Goal: Information Seeking & Learning: Learn about a topic

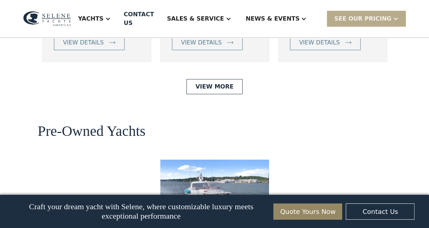
scroll to position [1757, 0]
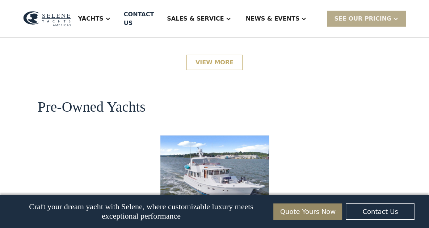
click at [203, 70] on link "View More" at bounding box center [214, 62] width 56 height 15
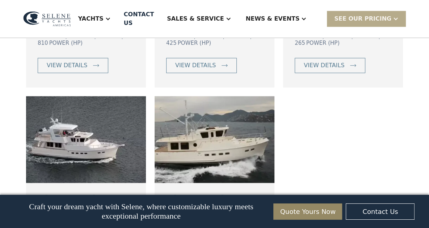
scroll to position [622, 0]
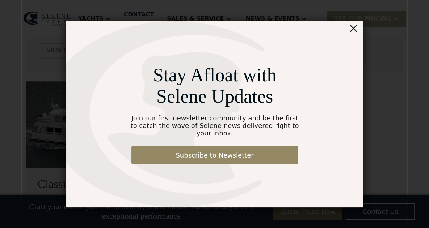
click at [355, 33] on div "×" at bounding box center [353, 28] width 10 height 14
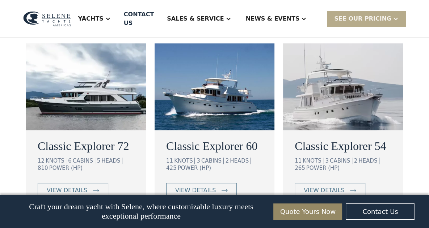
scroll to position [477, 0]
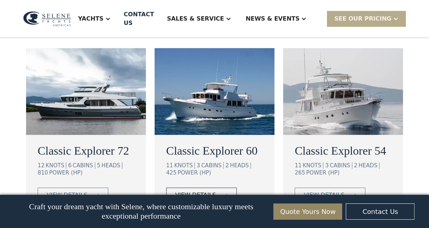
click at [194, 191] on div "view details" at bounding box center [195, 195] width 41 height 9
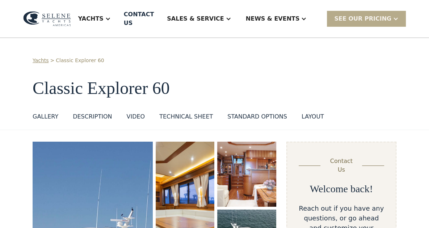
click at [302, 113] on div "layout" at bounding box center [313, 117] width 22 height 9
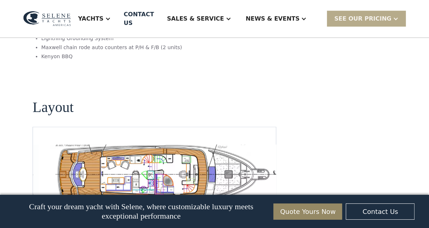
scroll to position [1363, 0]
click at [136, 145] on img "open lightbox" at bounding box center [165, 175] width 231 height 60
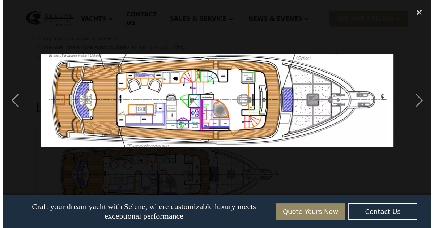
scroll to position [1367, 0]
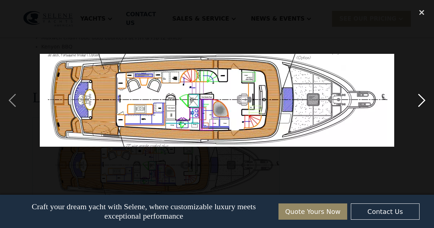
click at [424, 100] on div "next image" at bounding box center [422, 101] width 25 height 192
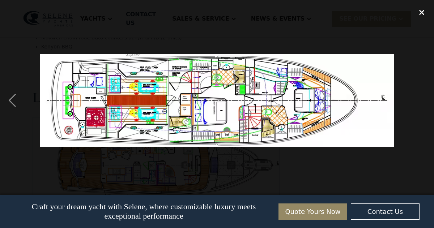
click at [422, 13] on div "close lightbox" at bounding box center [422, 13] width 25 height 16
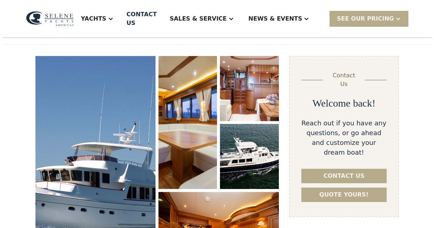
scroll to position [81, 0]
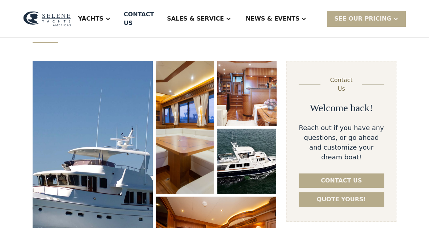
click at [245, 97] on img "open lightbox" at bounding box center [247, 93] width 62 height 69
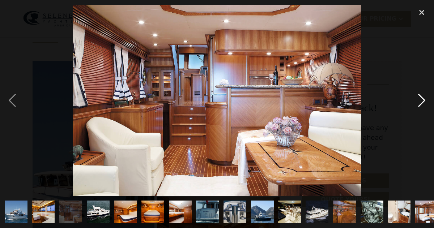
click at [422, 100] on div "next image" at bounding box center [422, 101] width 25 height 192
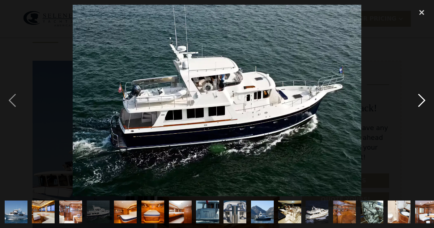
click at [422, 100] on div "next image" at bounding box center [422, 101] width 25 height 192
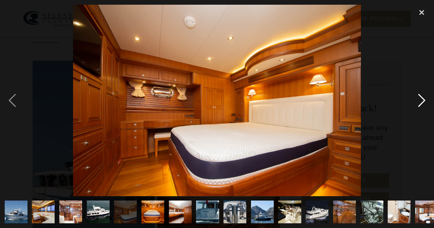
click at [422, 100] on div "next image" at bounding box center [422, 101] width 25 height 192
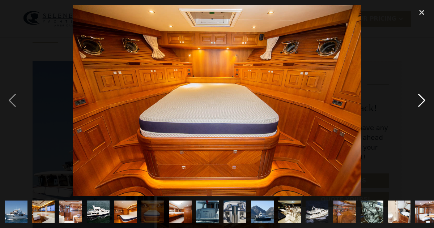
click at [422, 100] on div "next image" at bounding box center [422, 101] width 25 height 192
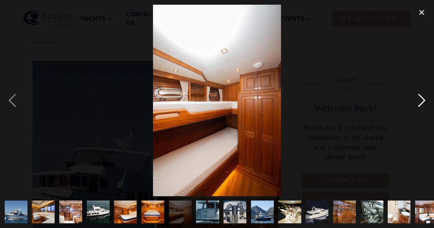
click at [422, 100] on div "next image" at bounding box center [422, 101] width 25 height 192
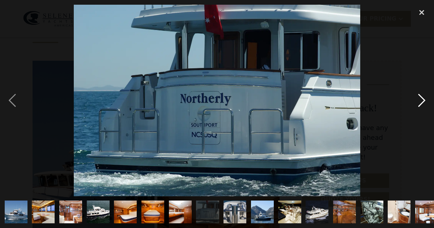
click at [422, 100] on div "next image" at bounding box center [422, 101] width 25 height 192
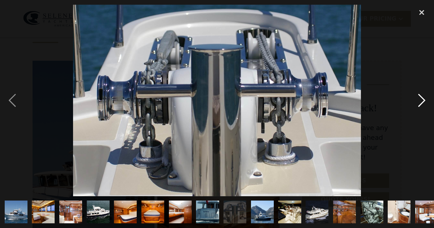
click at [422, 100] on div "next image" at bounding box center [422, 101] width 25 height 192
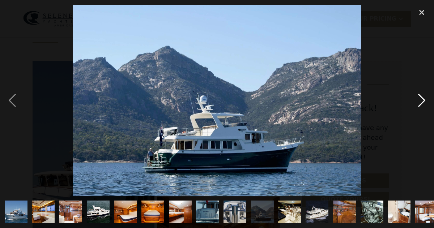
click at [422, 100] on div "next image" at bounding box center [422, 101] width 25 height 192
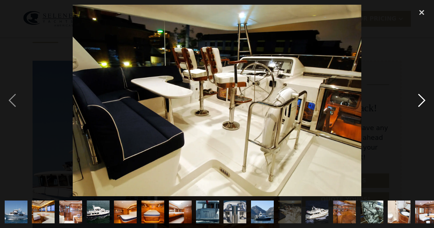
click at [422, 100] on div "next image" at bounding box center [422, 101] width 25 height 192
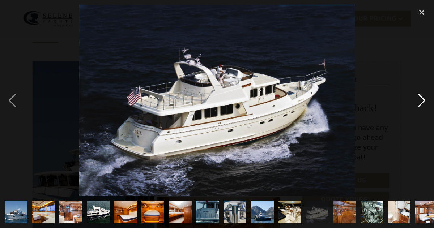
click at [422, 96] on div "next image" at bounding box center [422, 101] width 25 height 192
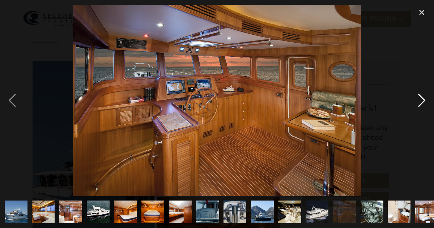
click at [422, 99] on div "next image" at bounding box center [422, 101] width 25 height 192
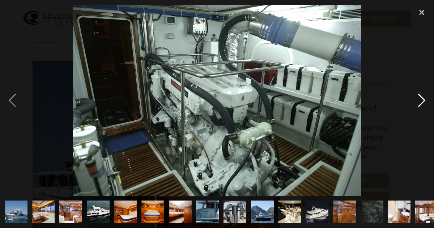
click at [422, 99] on div "next image" at bounding box center [422, 101] width 25 height 192
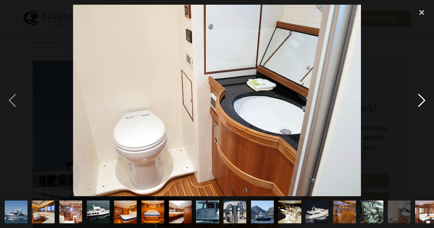
click at [422, 99] on div "next image" at bounding box center [422, 101] width 25 height 192
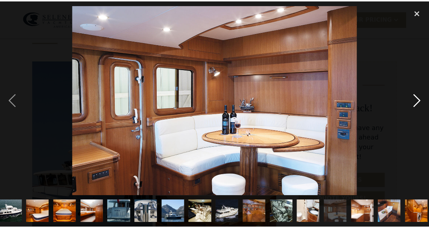
scroll to position [0, 91]
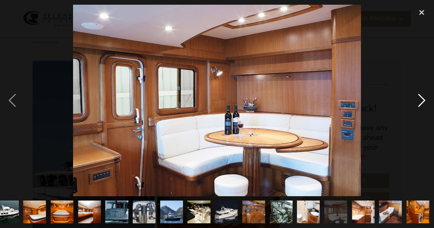
click at [422, 99] on div "next image" at bounding box center [422, 101] width 25 height 192
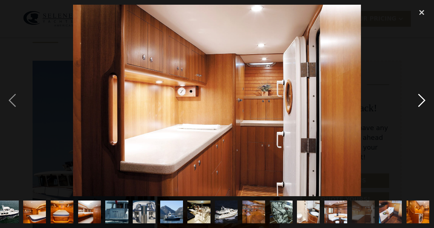
click at [422, 99] on div "next image" at bounding box center [422, 101] width 25 height 192
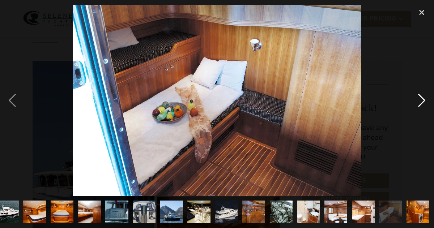
click at [422, 99] on div "next image" at bounding box center [422, 101] width 25 height 192
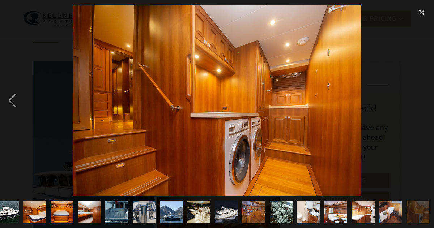
click at [422, 99] on div "next image" at bounding box center [422, 101] width 25 height 192
click at [424, 13] on div "close lightbox" at bounding box center [422, 13] width 25 height 16
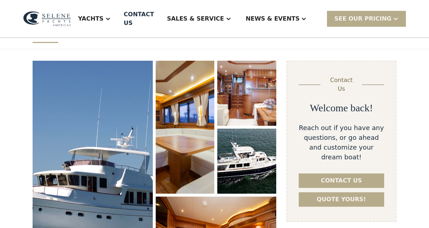
scroll to position [0, 0]
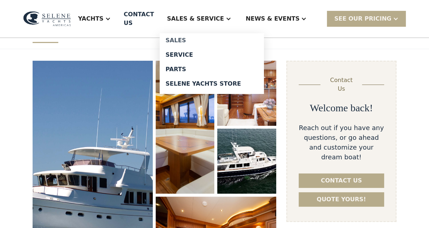
click at [214, 38] on div "Sales" at bounding box center [211, 41] width 93 height 6
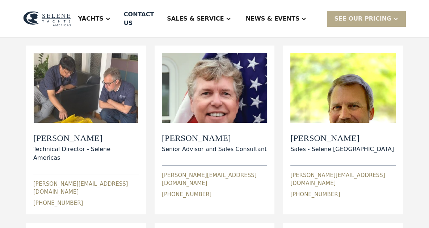
scroll to position [9, 0]
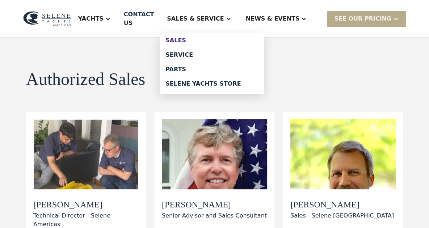
click at [200, 38] on div "Sales" at bounding box center [211, 41] width 93 height 6
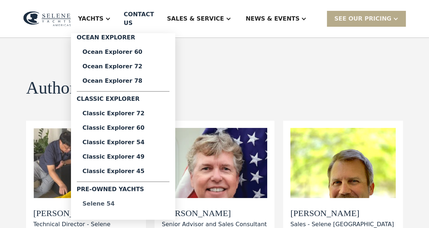
click at [125, 201] on div "Selene 54" at bounding box center [123, 204] width 81 height 6
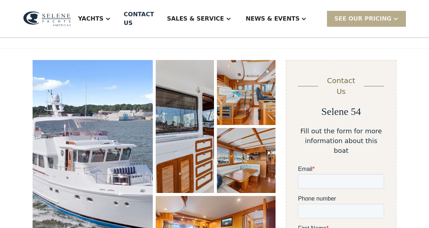
scroll to position [106, 0]
